Goal: Information Seeking & Learning: Learn about a topic

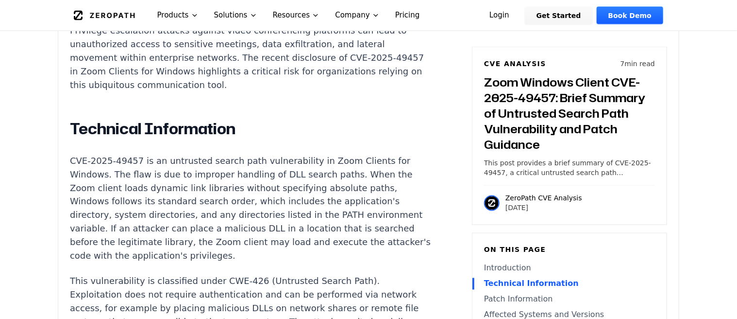
scroll to position [826, 0]
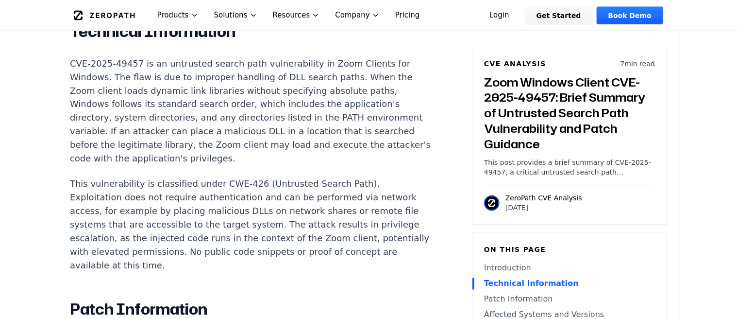
click at [213, 177] on p "This vulnerability is classified under CWE-426 (Untrusted Search Path). Exploit…" at bounding box center [250, 224] width 361 height 95
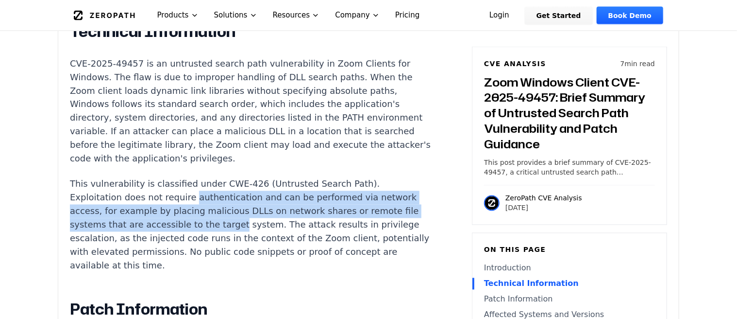
drag, startPoint x: 213, startPoint y: 176, endPoint x: 210, endPoint y: 206, distance: 30.8
click at [210, 206] on p "This vulnerability is classified under CWE-426 (Untrusted Search Path). Exploit…" at bounding box center [250, 224] width 361 height 95
drag, startPoint x: 210, startPoint y: 206, endPoint x: 203, endPoint y: 183, distance: 24.4
click at [203, 183] on p "This vulnerability is classified under CWE-426 (Untrusted Search Path). Exploit…" at bounding box center [250, 224] width 361 height 95
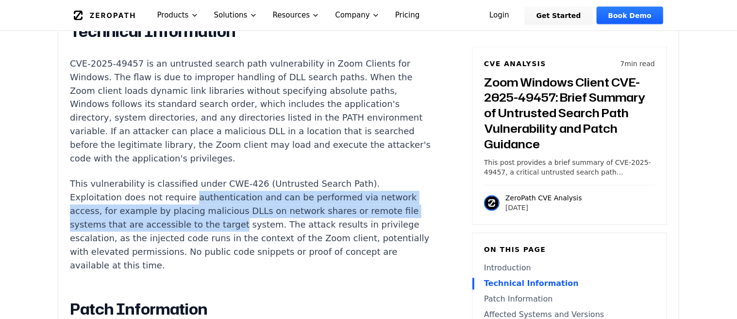
click at [203, 183] on p "This vulnerability is classified under CWE-426 (Untrusted Search Path). Exploit…" at bounding box center [250, 224] width 361 height 95
drag, startPoint x: 203, startPoint y: 183, endPoint x: 200, endPoint y: 210, distance: 27.3
click at [200, 210] on p "This vulnerability is classified under CWE-426 (Untrusted Search Path). Exploit…" at bounding box center [250, 224] width 361 height 95
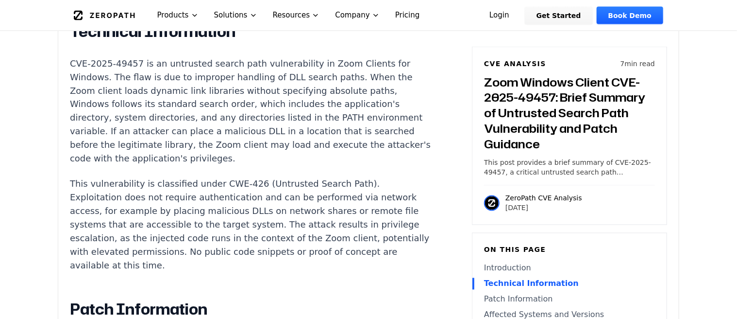
scroll to position [971, 0]
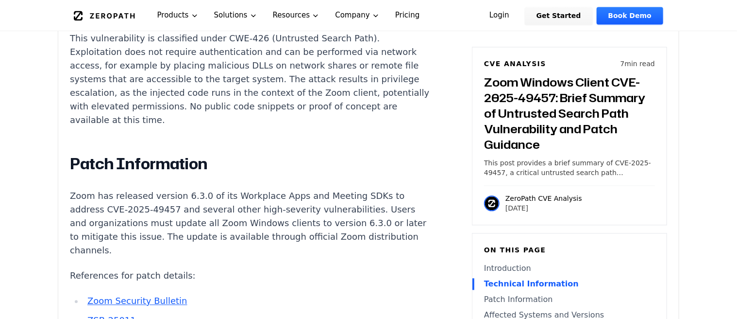
click at [199, 209] on p "Zoom has released version 6.3.0 of its Workplace Apps and Meeting SDKs to addre…" at bounding box center [250, 223] width 361 height 68
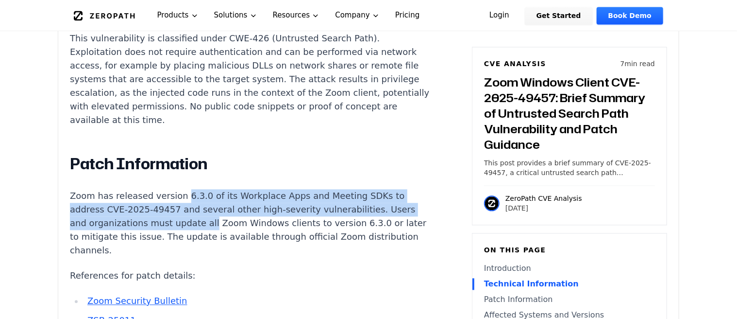
drag, startPoint x: 199, startPoint y: 209, endPoint x: 196, endPoint y: 174, distance: 35.1
click at [196, 189] on p "Zoom has released version 6.3.0 of its Workplace Apps and Meeting SDKs to addre…" at bounding box center [250, 223] width 361 height 68
drag, startPoint x: 196, startPoint y: 174, endPoint x: 187, endPoint y: 206, distance: 32.8
click at [187, 206] on p "Zoom has released version 6.3.0 of its Workplace Apps and Meeting SDKs to addre…" at bounding box center [250, 223] width 361 height 68
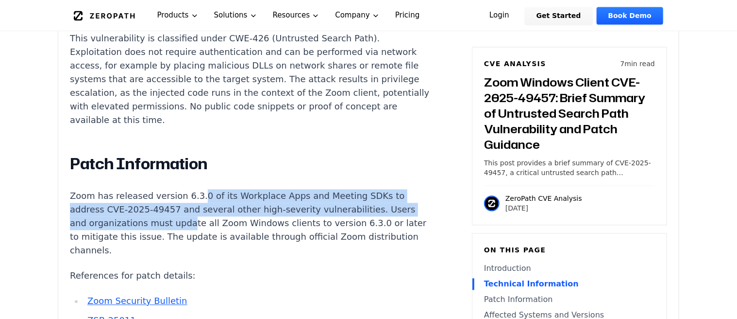
click at [187, 206] on p "Zoom has released version 6.3.0 of its Workplace Apps and Meeting SDKs to addre…" at bounding box center [250, 223] width 361 height 68
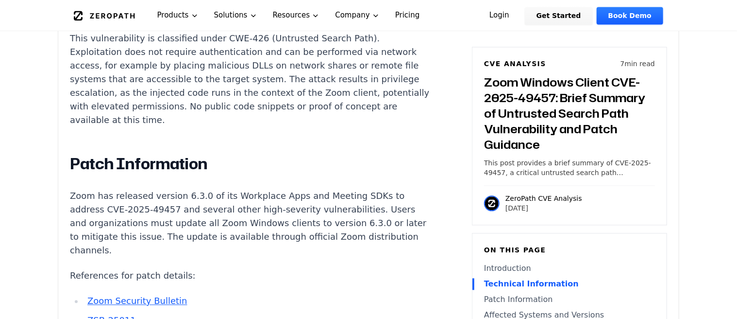
click at [200, 211] on p "Zoom has released version 6.3.0 of its Workplace Apps and Meeting SDKs to addre…" at bounding box center [250, 223] width 361 height 68
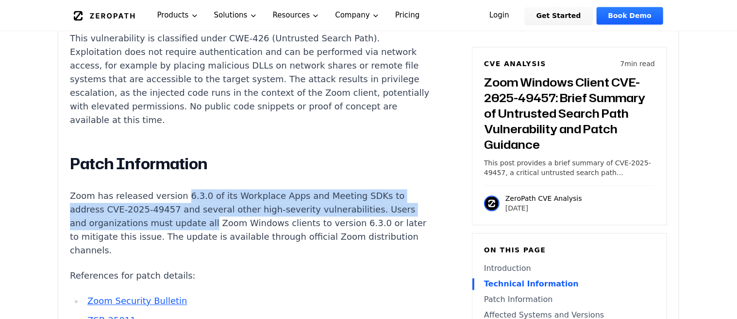
drag, startPoint x: 200, startPoint y: 211, endPoint x: 194, endPoint y: 177, distance: 34.5
click at [194, 189] on p "Zoom has released version 6.3.0 of its Workplace Apps and Meeting SDKs to addre…" at bounding box center [250, 223] width 361 height 68
click at [193, 189] on p "Zoom has released version 6.3.0 of its Workplace Apps and Meeting SDKs to addre…" at bounding box center [250, 223] width 361 height 68
click at [158, 204] on p "Zoom has released version 6.3.0 of its Workplace Apps and Meeting SDKs to addre…" at bounding box center [250, 223] width 361 height 68
